Goal: Find specific fact: Find specific fact

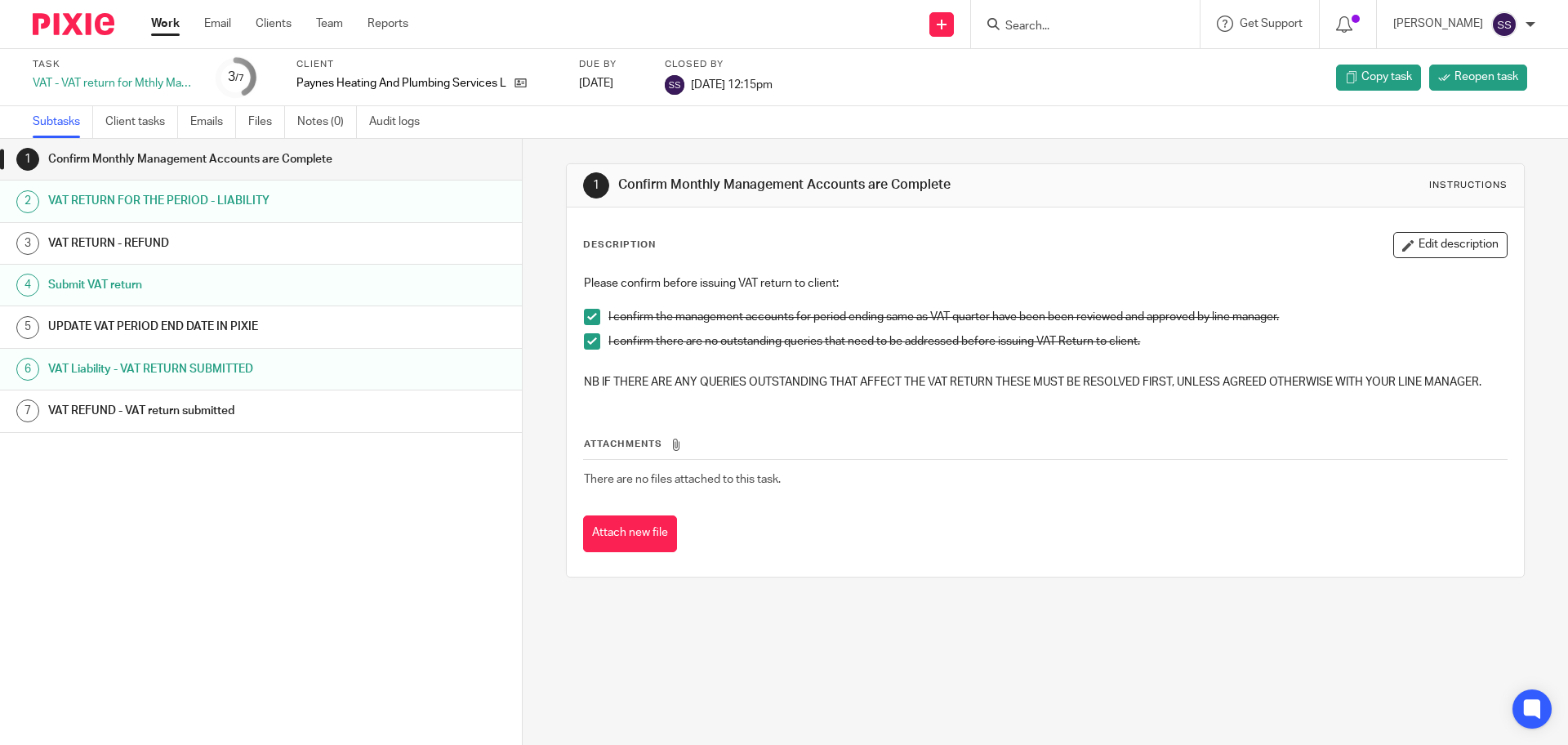
click at [1088, 37] on div at bounding box center [1085, 24] width 229 height 48
click at [1081, 25] on input "Search" at bounding box center [1077, 27] width 147 height 15
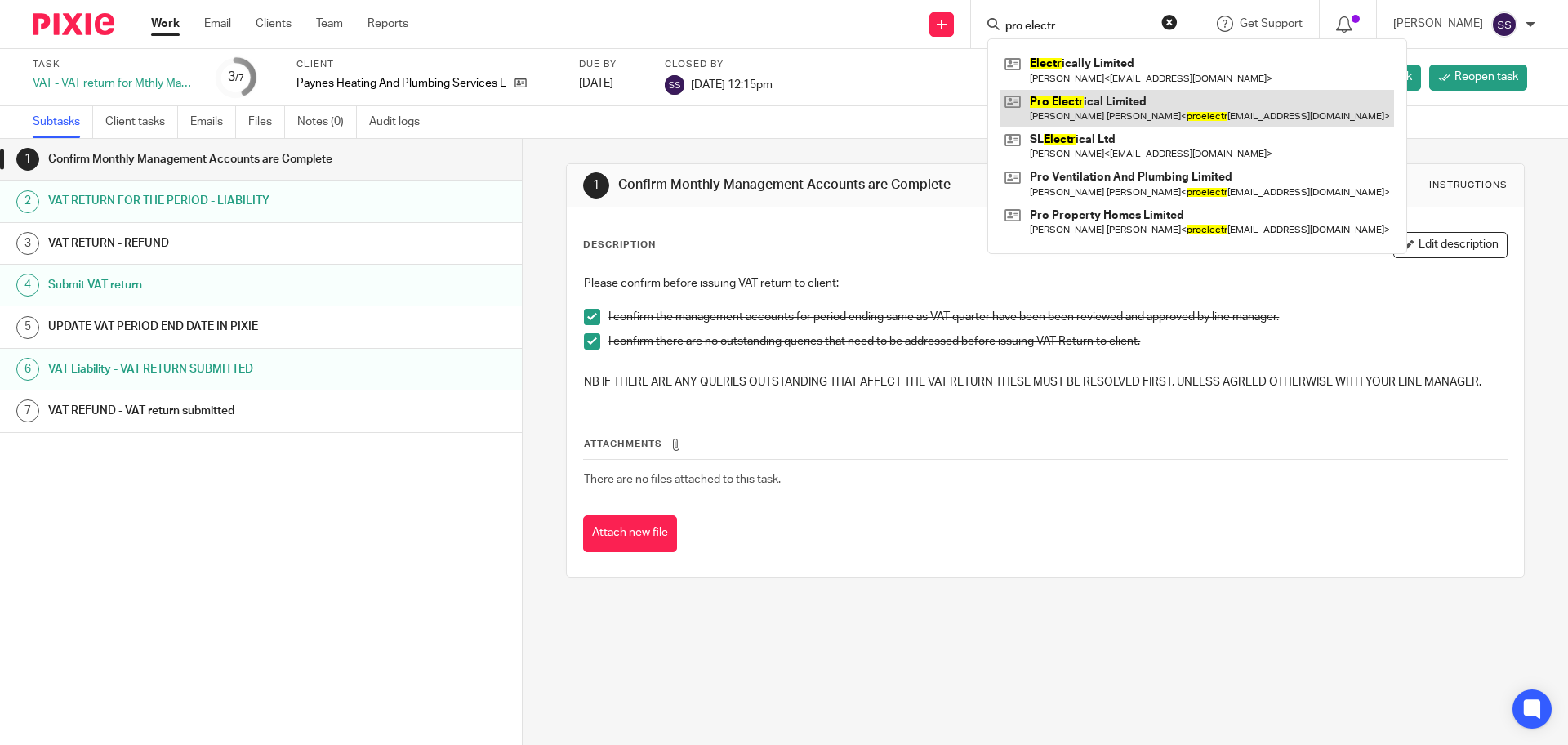
type input "pro electr"
click at [1126, 101] on link at bounding box center [1198, 109] width 394 height 37
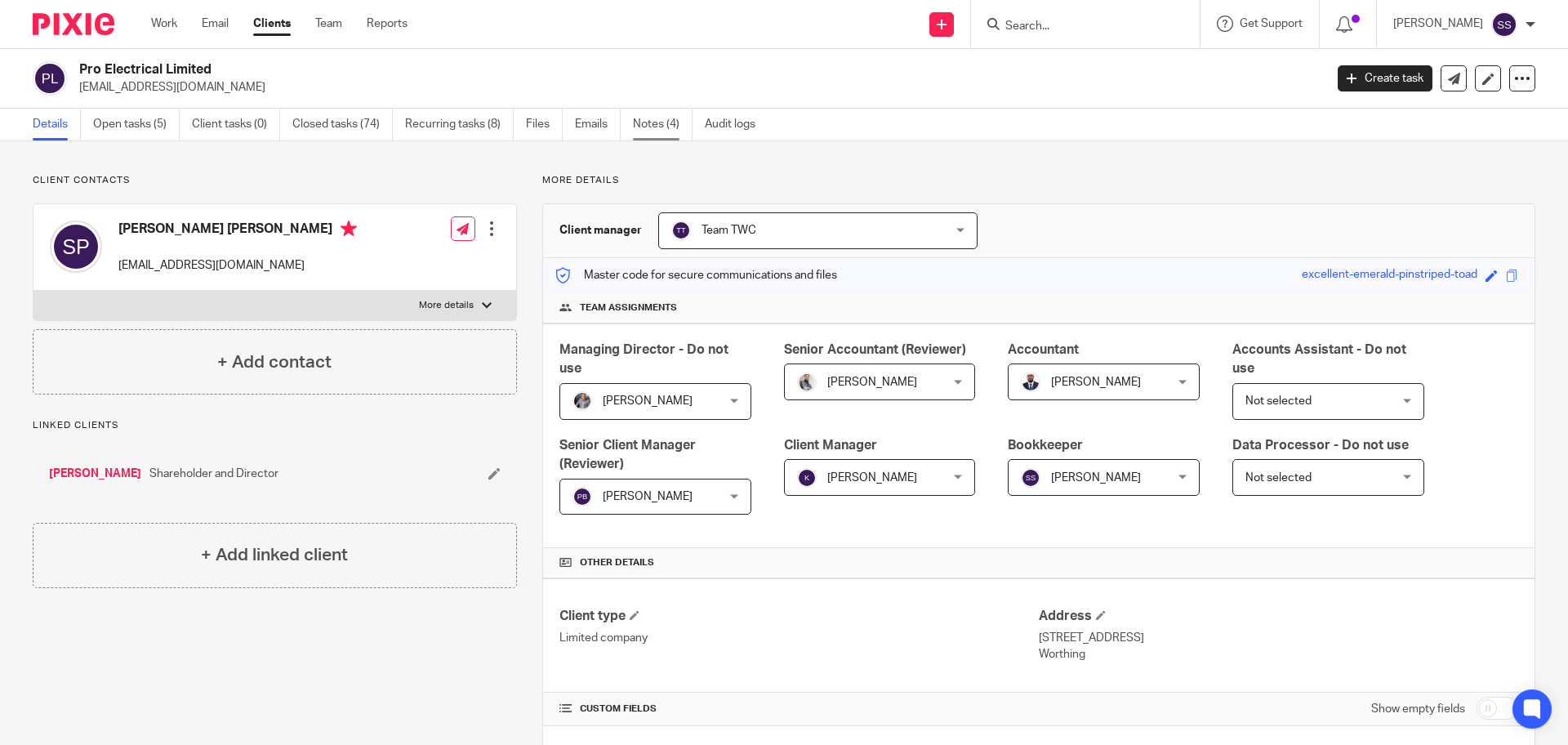
click at [655, 129] on link "Notes (4)" at bounding box center [662, 124] width 59 height 32
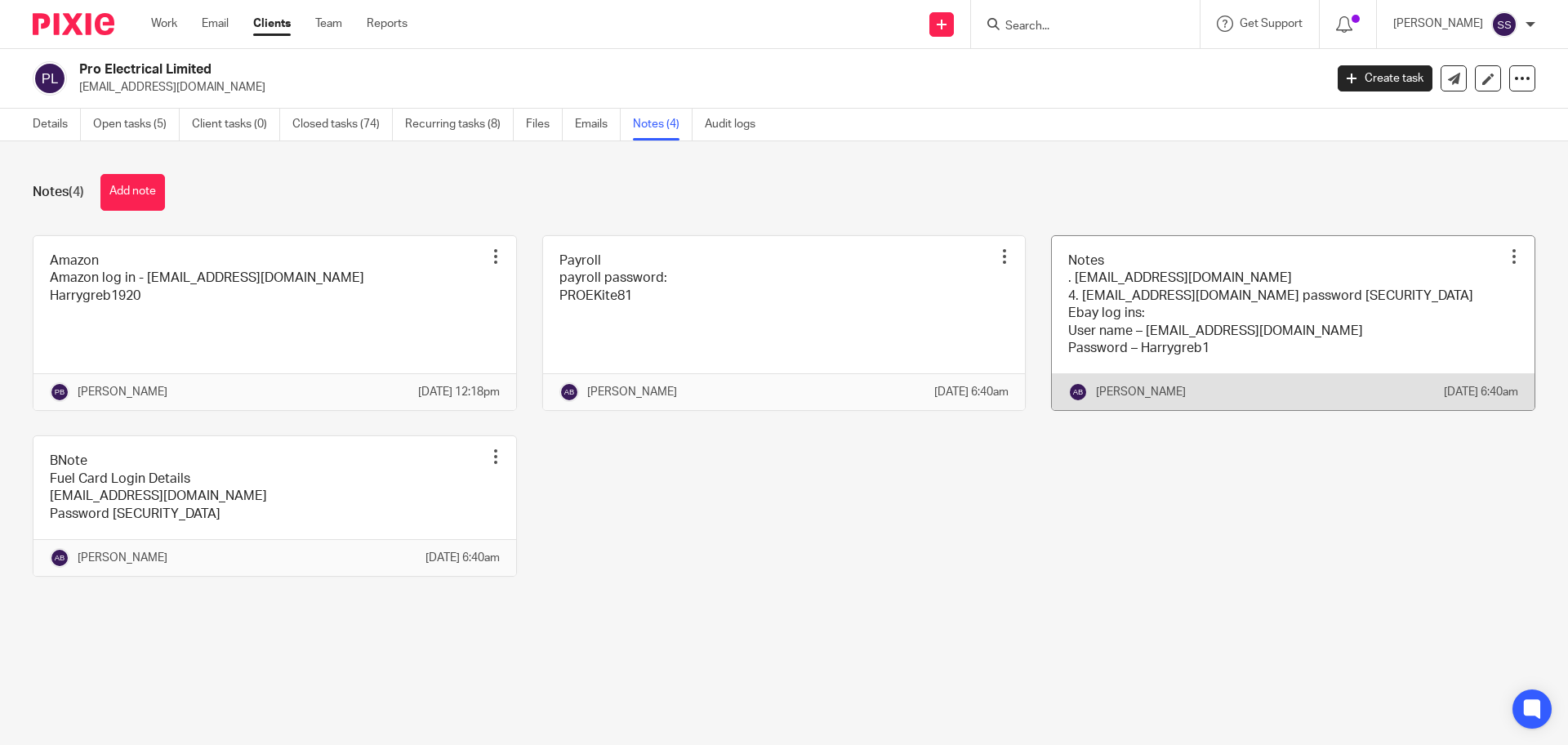
click at [1222, 322] on link at bounding box center [1294, 324] width 483 height 175
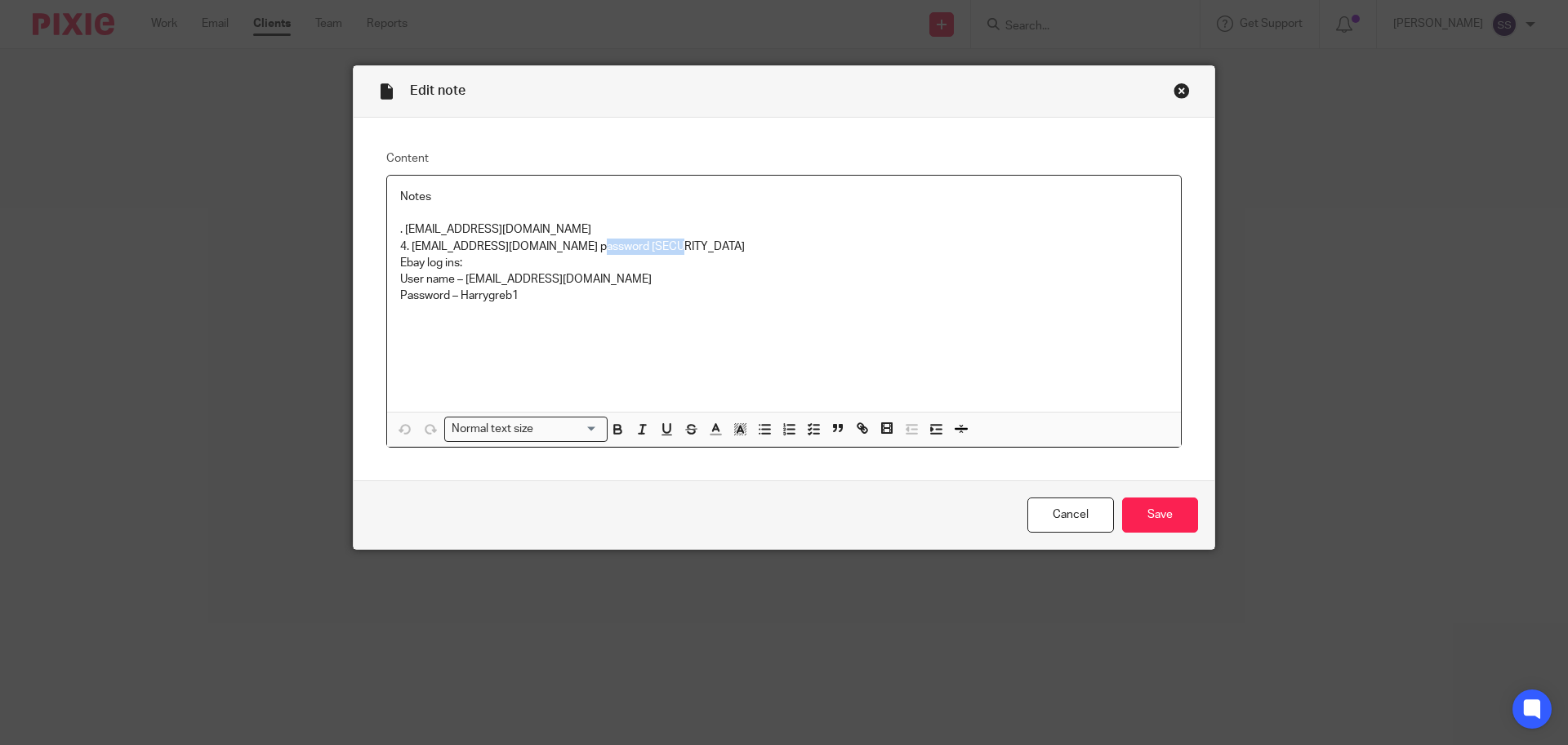
drag, startPoint x: 696, startPoint y: 244, endPoint x: 577, endPoint y: 240, distance: 119.1
click at [577, 240] on p "4. [EMAIL_ADDRESS][DOMAIN_NAME] password [SECURITY_DATA]" at bounding box center [784, 247] width 768 height 16
copy p "Harrygreb1920"
click at [515, 245] on p "4. [EMAIL_ADDRESS][DOMAIN_NAME] password [SECURITY_DATA]" at bounding box center [784, 247] width 768 height 16
drag, startPoint x: 662, startPoint y: 249, endPoint x: 572, endPoint y: 245, distance: 90.1
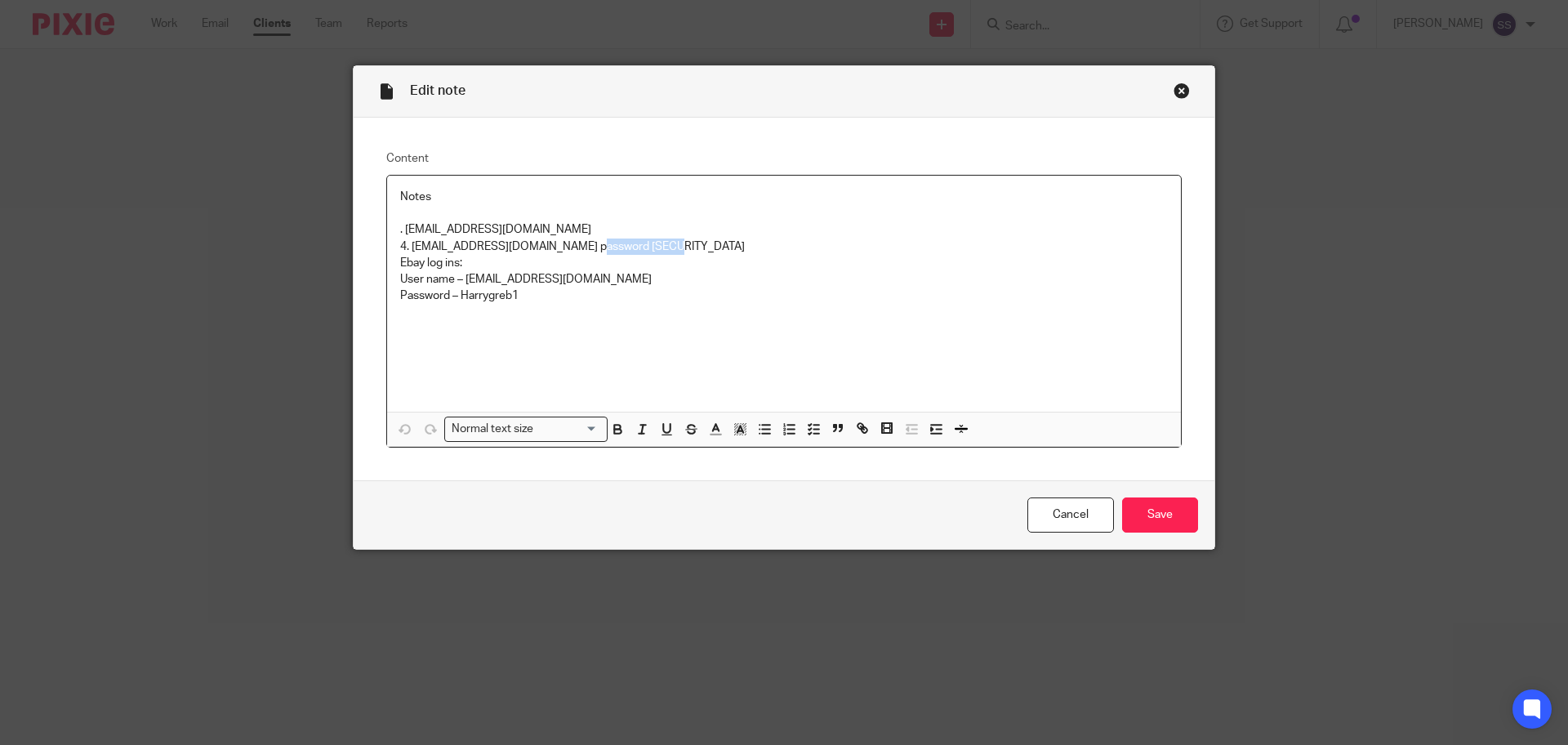
click at [572, 245] on p "4. [EMAIL_ADDRESS][DOMAIN_NAME] password [SECURITY_DATA]" at bounding box center [784, 247] width 768 height 16
copy p "Harrygreb1920"
